Goal: Browse casually: Explore the website without a specific task or goal

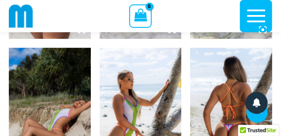
scroll to position [596, 0]
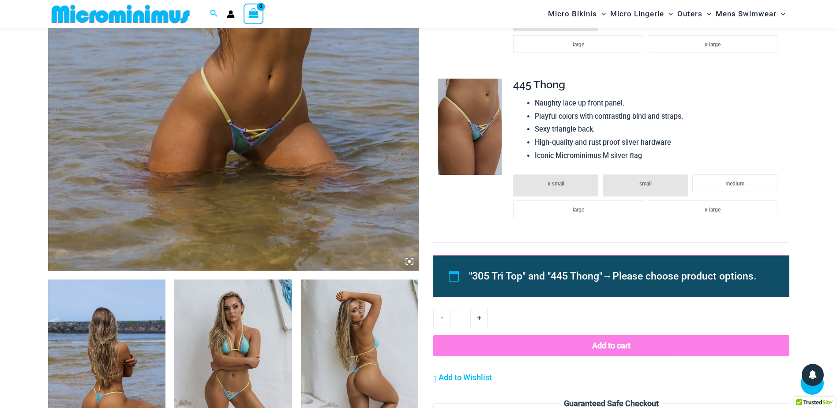
scroll to position [366, 0]
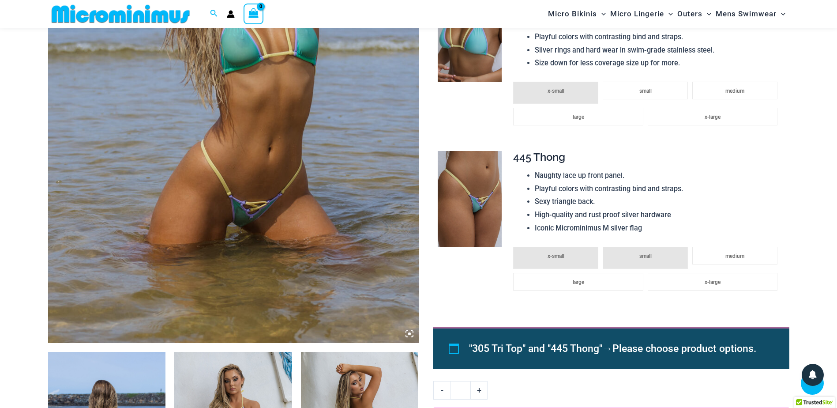
scroll to position [277, 0]
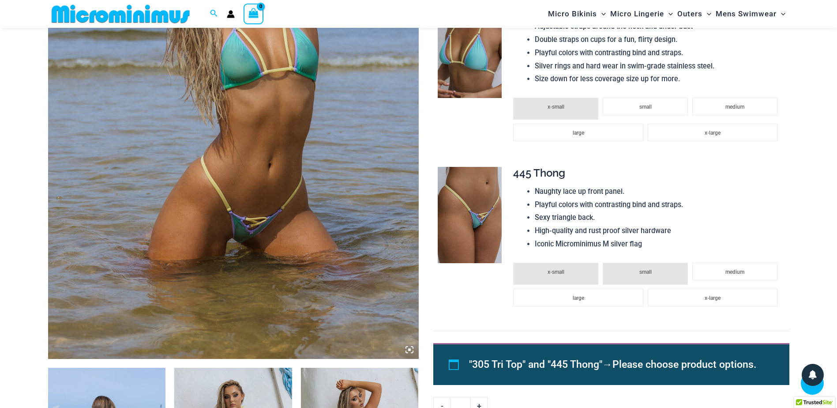
click at [254, 244] on img at bounding box center [233, 81] width 370 height 556
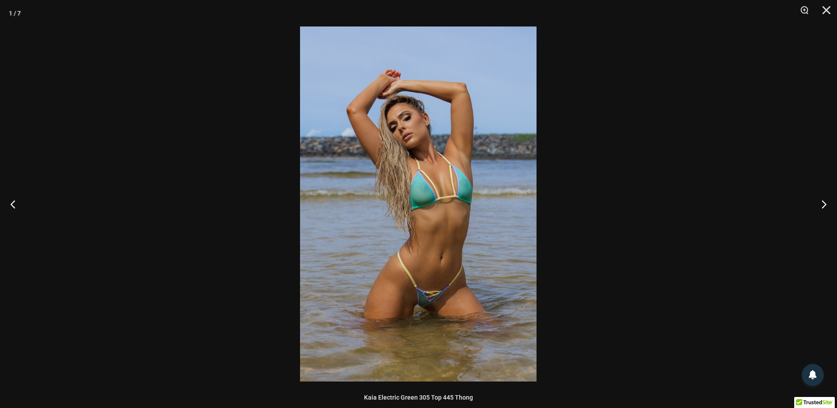
click at [415, 315] on img at bounding box center [418, 203] width 236 height 355
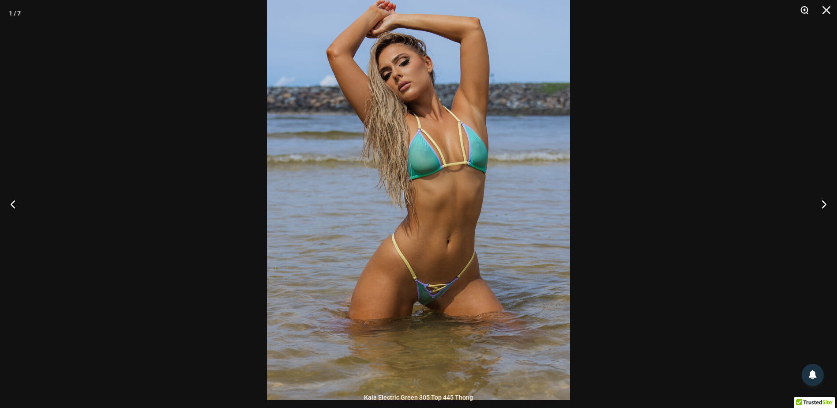
click at [806, 8] on button "Zoom" at bounding box center [801, 13] width 22 height 26
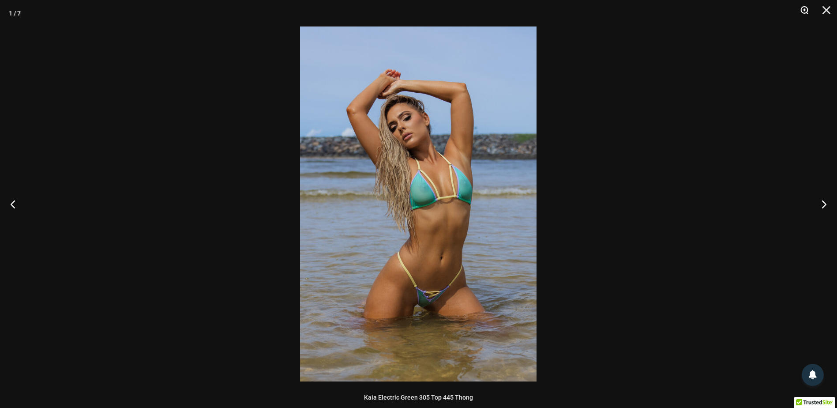
click at [806, 8] on button "Zoom" at bounding box center [801, 13] width 22 height 26
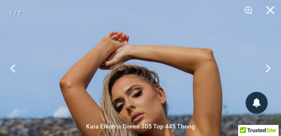
scroll to position [225, 0]
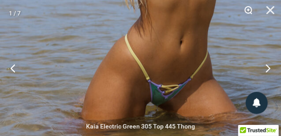
click at [247, 9] on button "Zoom" at bounding box center [245, 13] width 22 height 26
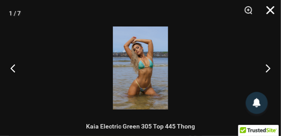
click at [269, 8] on button "Close" at bounding box center [267, 13] width 22 height 26
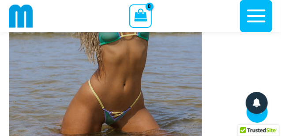
scroll to position [186, 0]
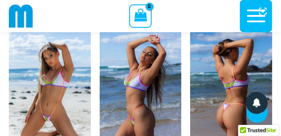
scroll to position [607, 0]
